Goal: Task Accomplishment & Management: Manage account settings

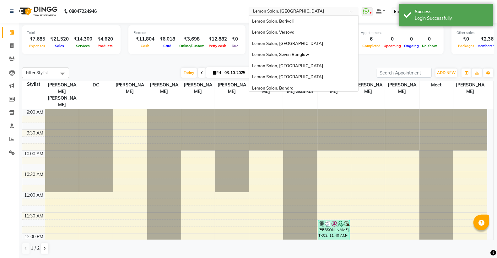
click at [300, 14] on input "text" at bounding box center [297, 12] width 91 height 6
click at [308, 54] on span "Lemon Salon, Seven Bunglow" at bounding box center [280, 53] width 57 height 5
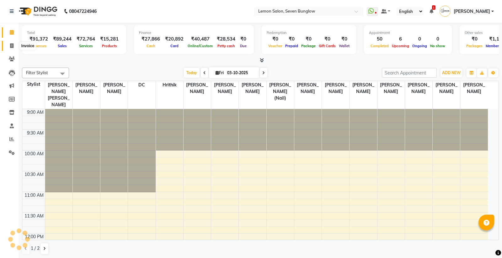
click at [10, 46] on icon at bounding box center [11, 45] width 3 height 5
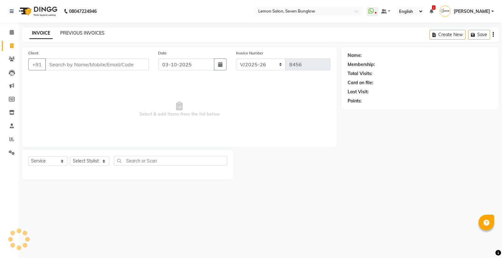
click at [98, 32] on link "PREVIOUS INVOICES" at bounding box center [82, 33] width 44 height 6
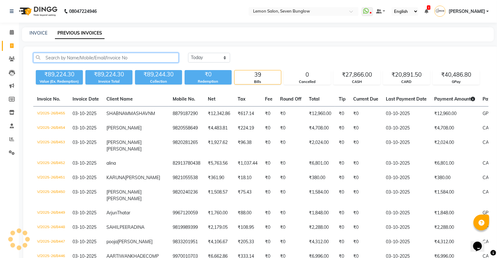
click at [107, 57] on input "text" at bounding box center [105, 58] width 145 height 10
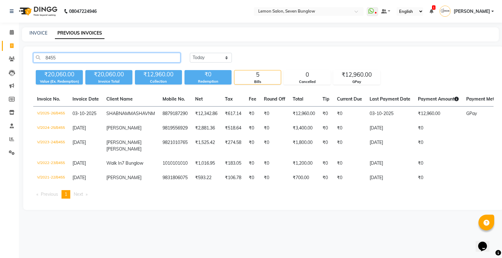
type input "8455"
click at [128, 111] on span "SHABNAM" at bounding box center [117, 113] width 23 height 6
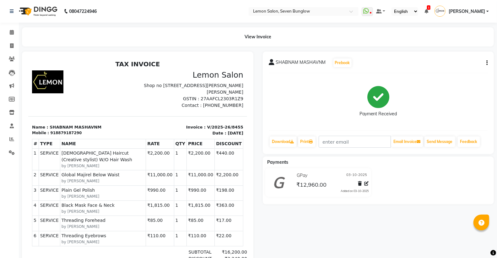
click at [486, 63] on icon "button" at bounding box center [486, 63] width 1 height 0
click at [457, 70] on div "Edit Invoice" at bounding box center [455, 71] width 43 height 8
select select "service"
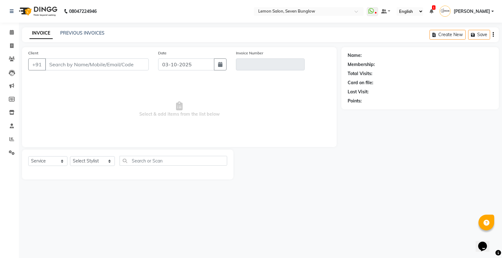
type input "8879187290"
type input "V/2025-26/8455"
select select "select"
select select "1: Object"
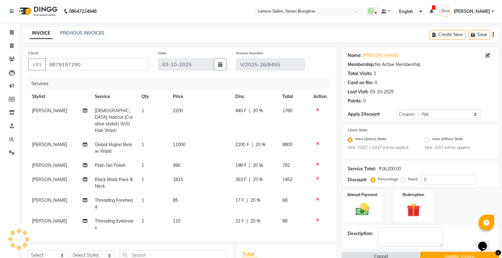
type input "20"
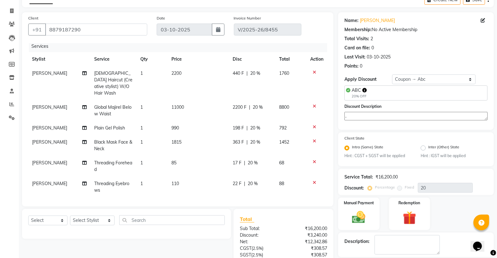
scroll to position [3, 0]
click at [231, 101] on td "2200 F | 20 %" at bounding box center [252, 109] width 46 height 21
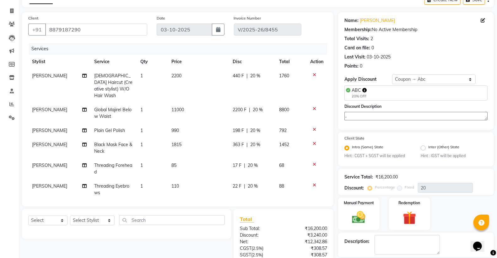
select select "39980"
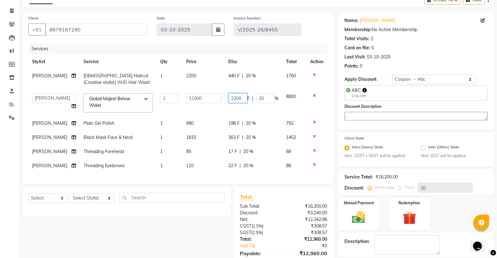
click at [239, 98] on input "2200" at bounding box center [238, 98] width 19 height 10
type input "2600"
click at [264, 51] on div "Services" at bounding box center [180, 49] width 303 height 12
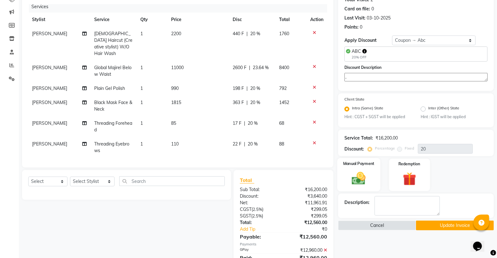
scroll to position [106, 0]
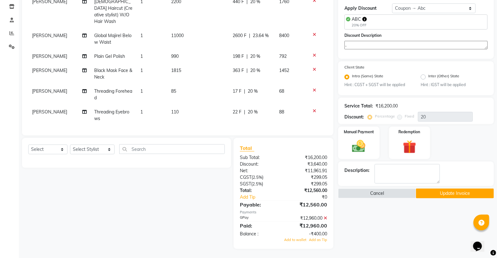
click at [325, 216] on icon at bounding box center [325, 218] width 3 height 4
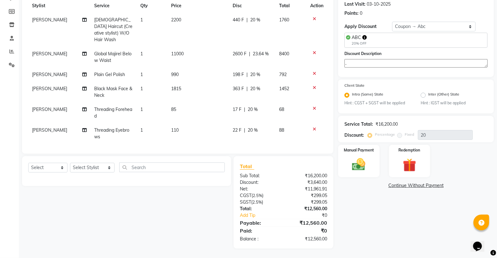
scroll to position [87, 0]
click at [368, 151] on label "Manual Payment" at bounding box center [358, 150] width 31 height 6
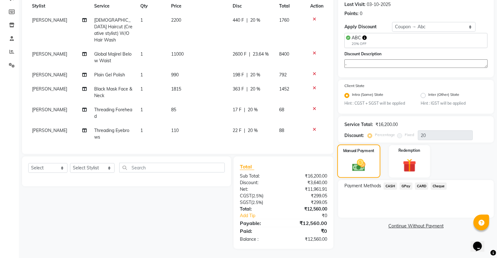
click at [369, 164] on img at bounding box center [358, 165] width 21 height 15
click at [404, 183] on span "GPay" at bounding box center [406, 185] width 13 height 7
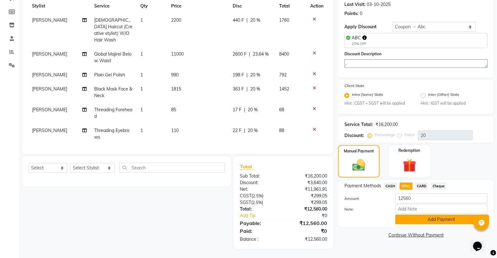
click at [422, 216] on button "Add Payment" at bounding box center [441, 219] width 92 height 10
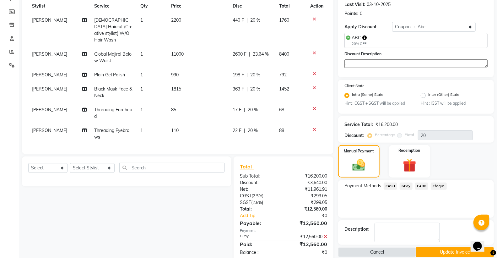
click at [437, 249] on button "Update Invoice" at bounding box center [455, 252] width 78 height 10
